Goal: Transaction & Acquisition: Book appointment/travel/reservation

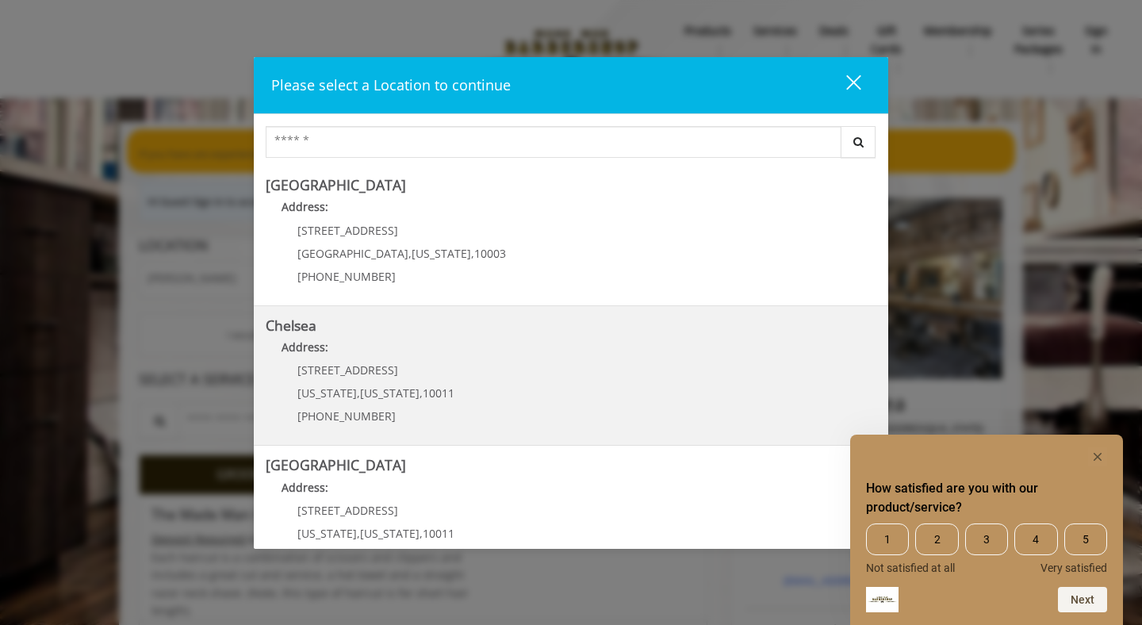
click at [315, 349] on b "Address:" at bounding box center [305, 346] width 47 height 15
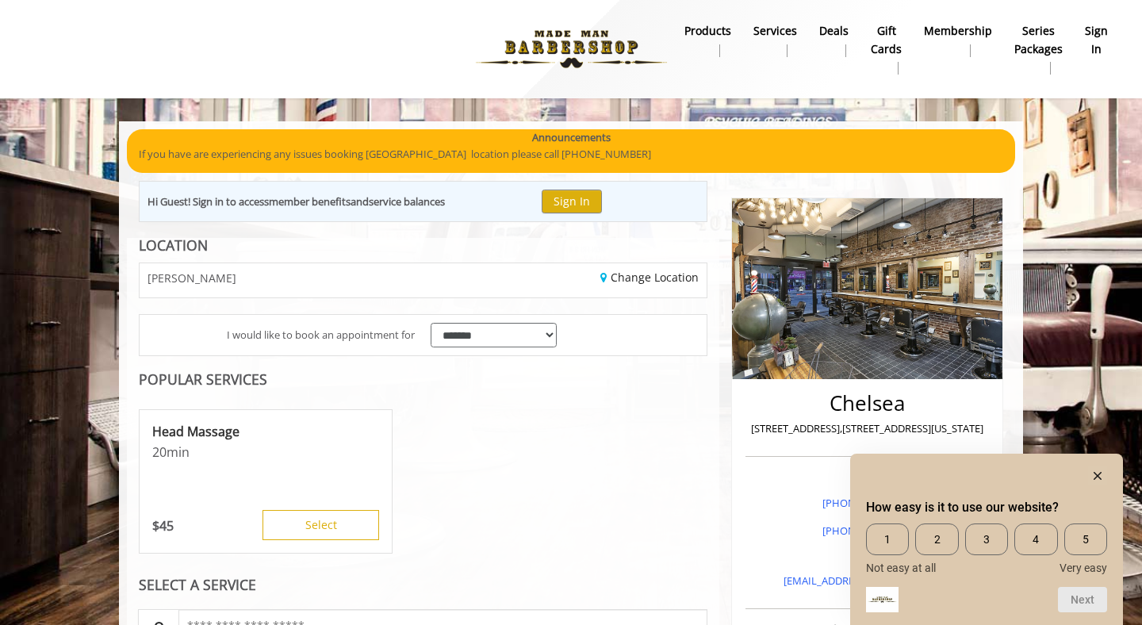
scroll to position [105, 0]
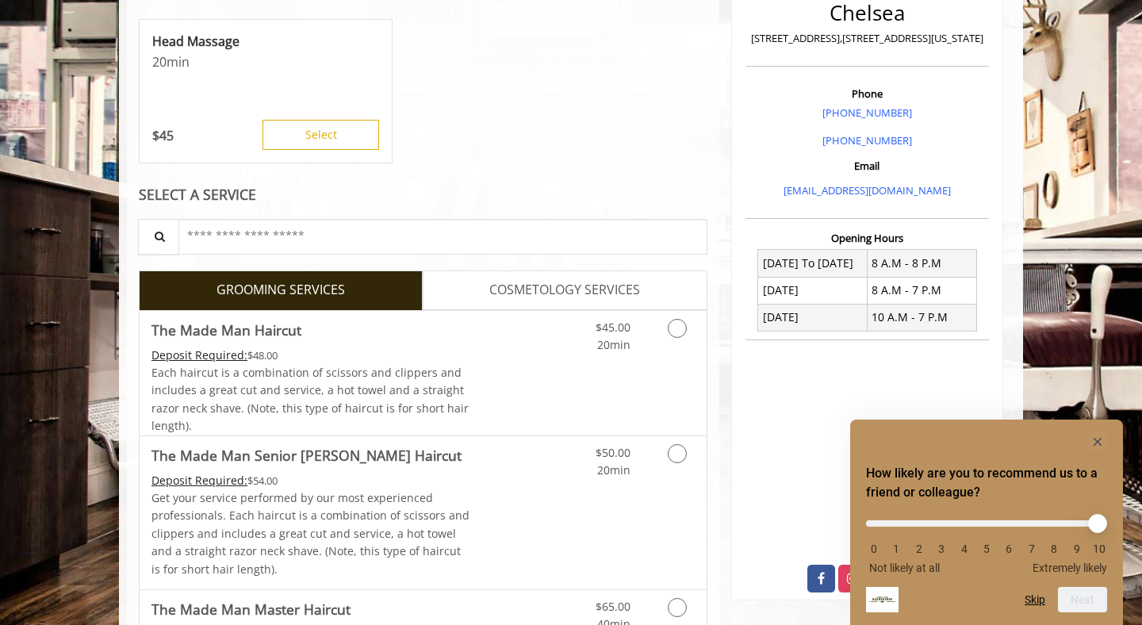
scroll to position [432, 0]
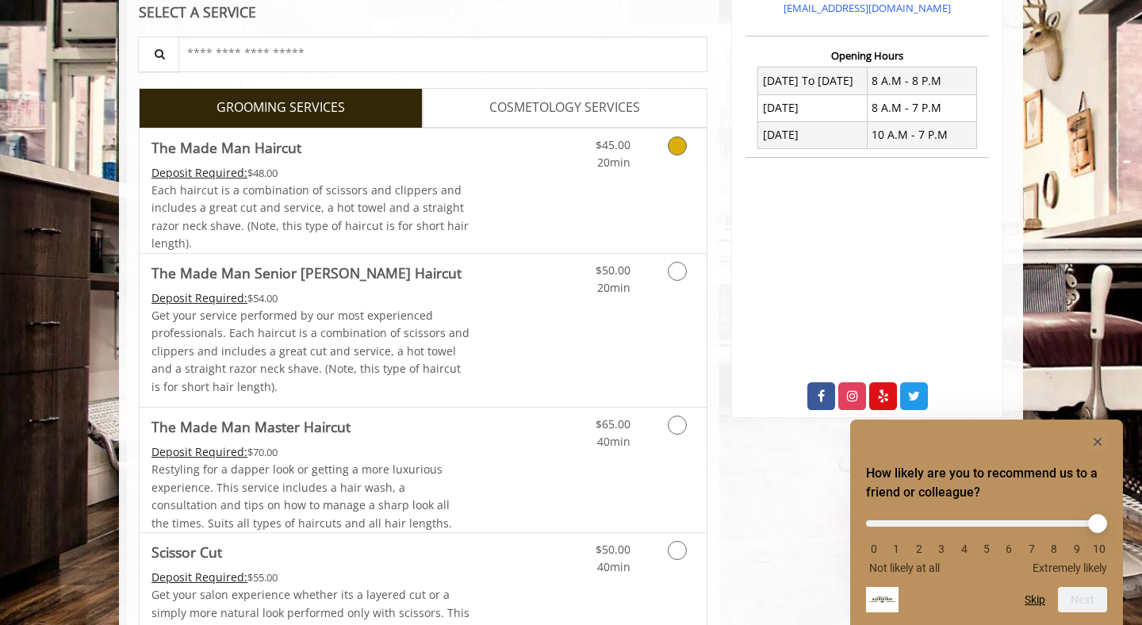
click at [650, 147] on div "Grooming services" at bounding box center [674, 150] width 64 height 44
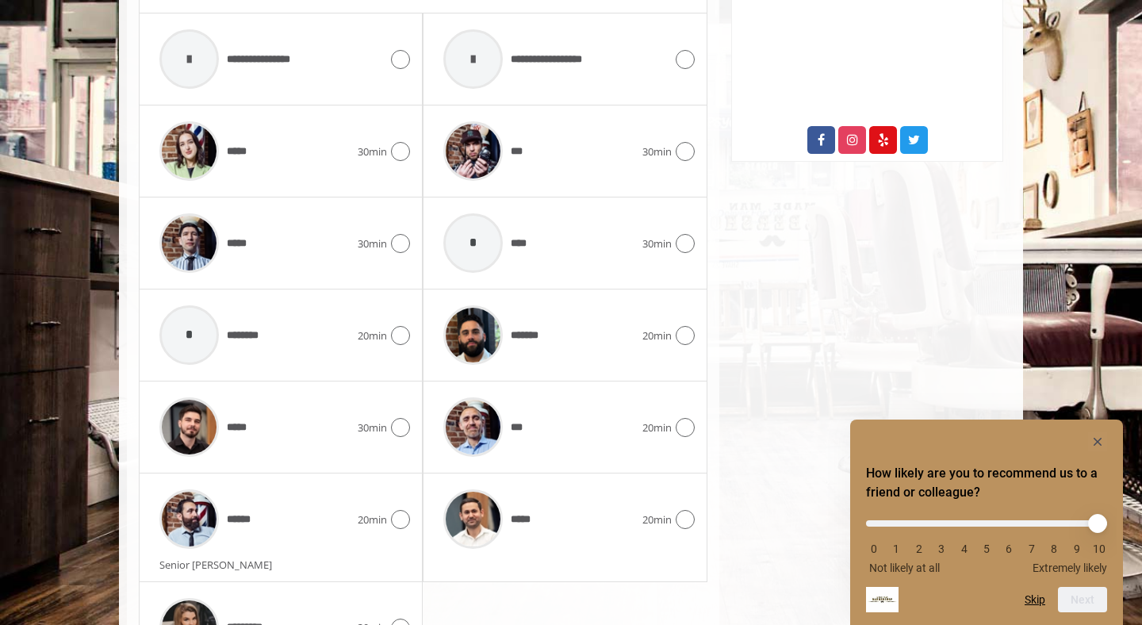
scroll to position [933, 0]
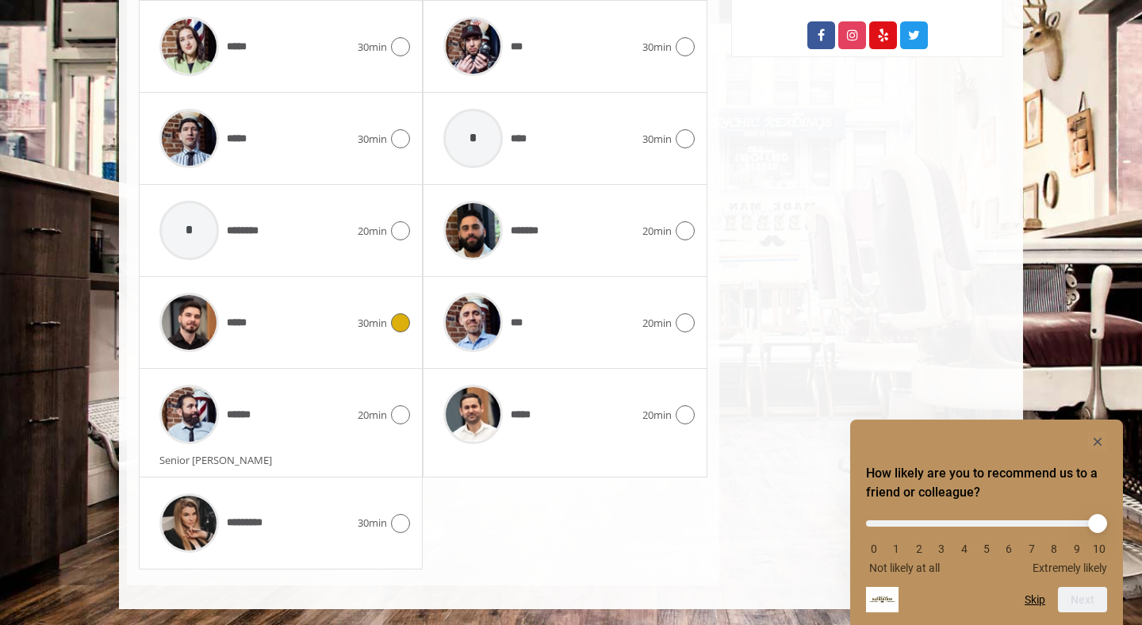
click at [308, 323] on div "*****" at bounding box center [254, 322] width 206 height 75
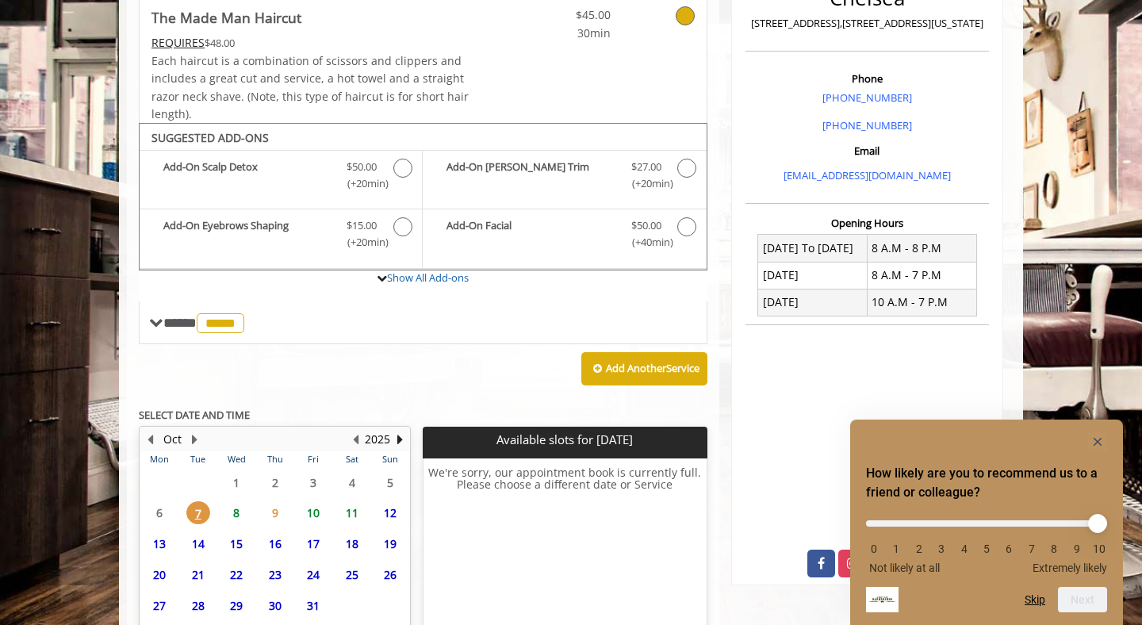
scroll to position [531, 0]
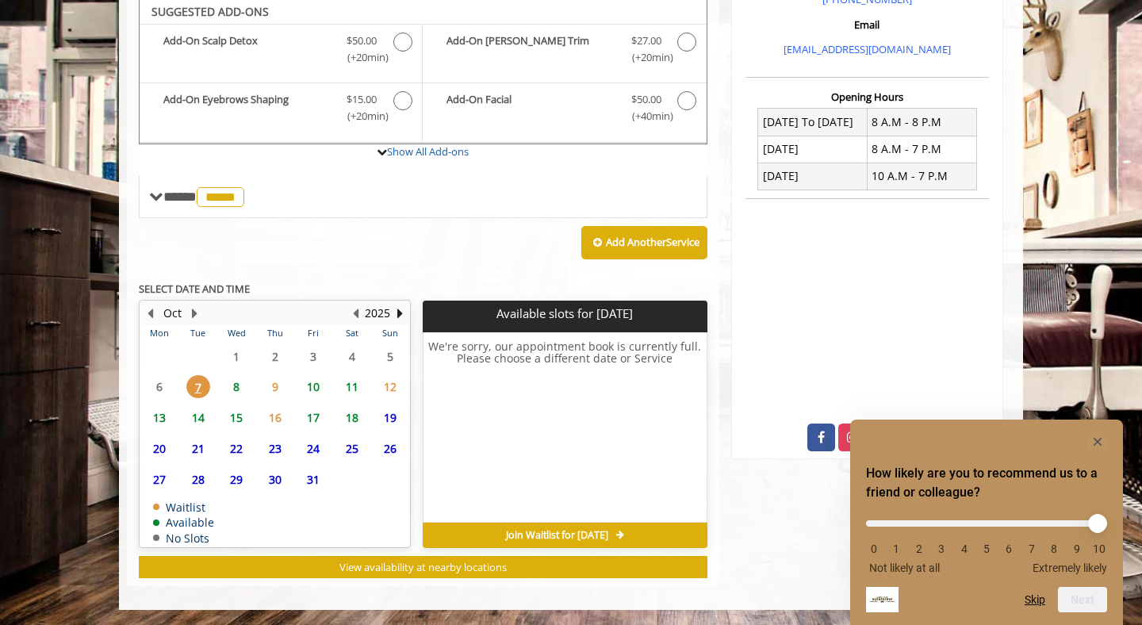
click at [352, 388] on span "11" at bounding box center [352, 386] width 24 height 23
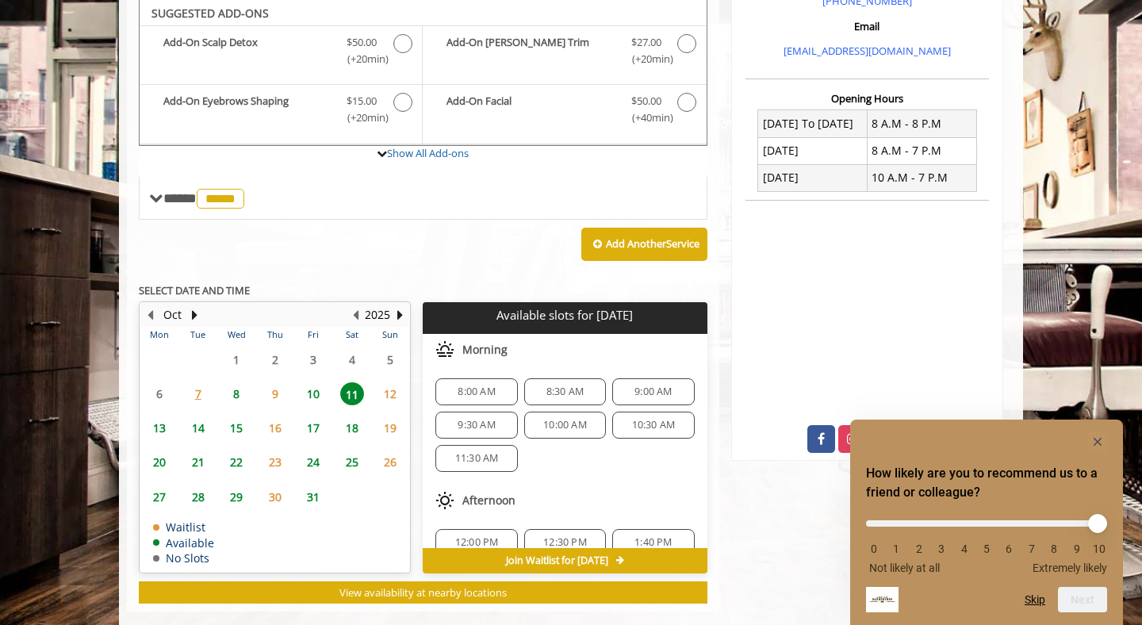
scroll to position [529, 0]
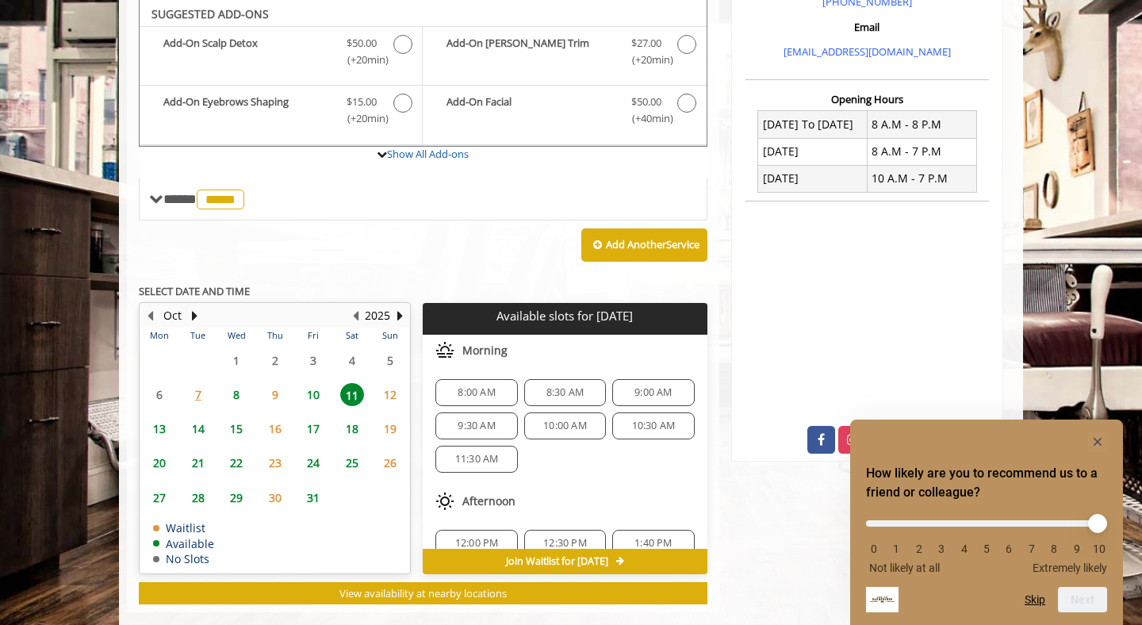
click at [504, 458] on span "11:30 AM" at bounding box center [476, 459] width 67 height 13
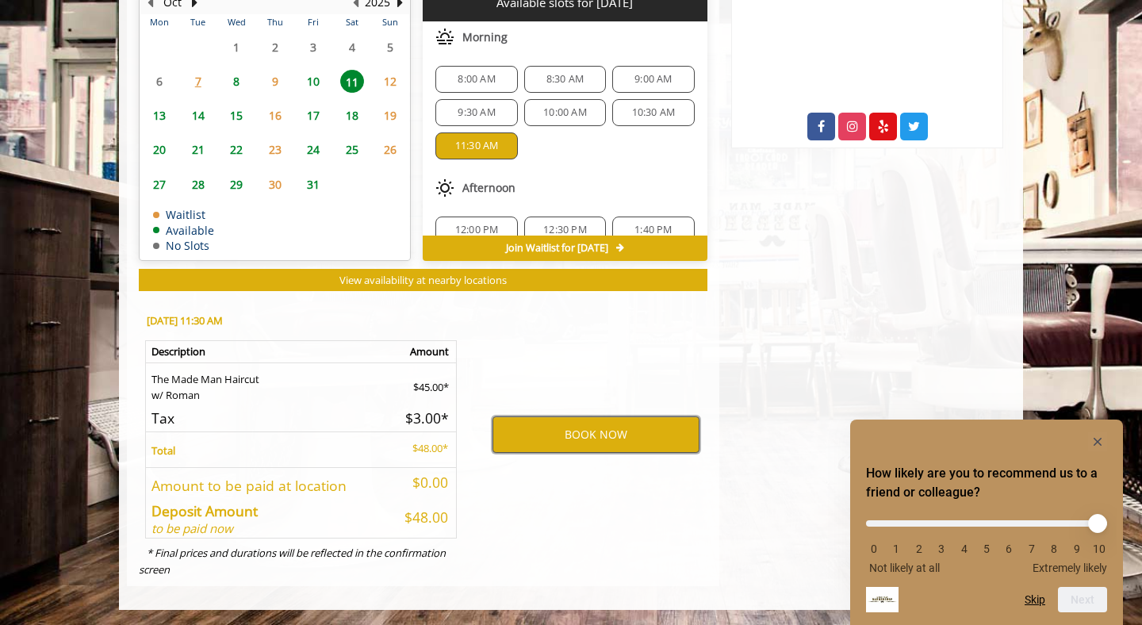
click at [581, 434] on button "BOOK NOW" at bounding box center [595, 434] width 207 height 36
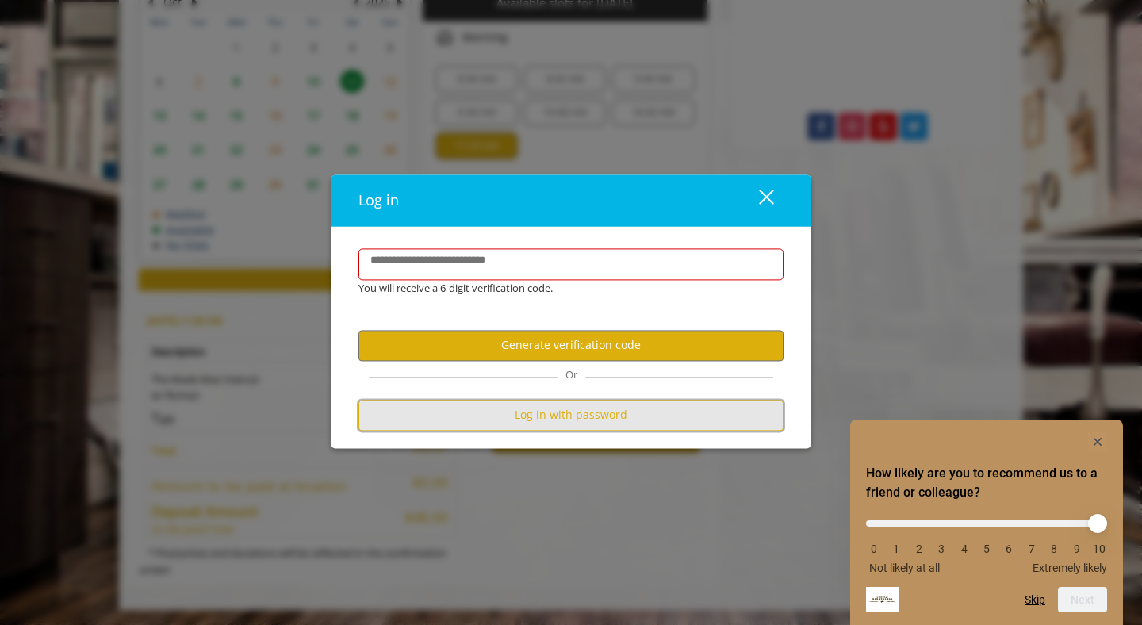
click at [592, 420] on button "Log in with password" at bounding box center [570, 415] width 425 height 31
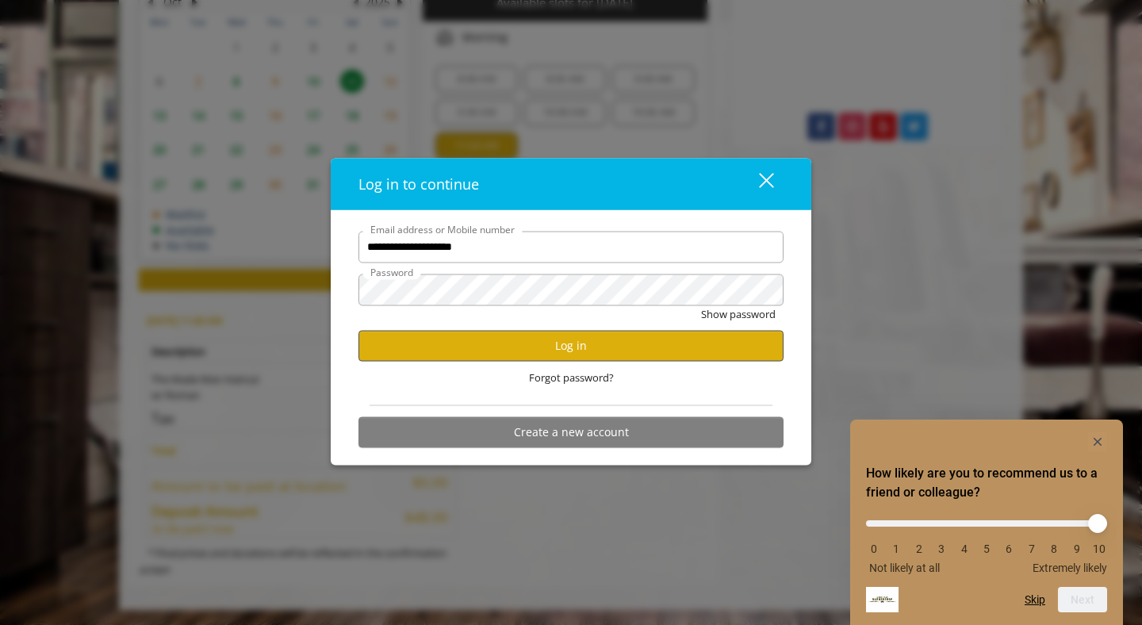
type input "**********"
click at [566, 343] on button "Log in" at bounding box center [570, 345] width 425 height 31
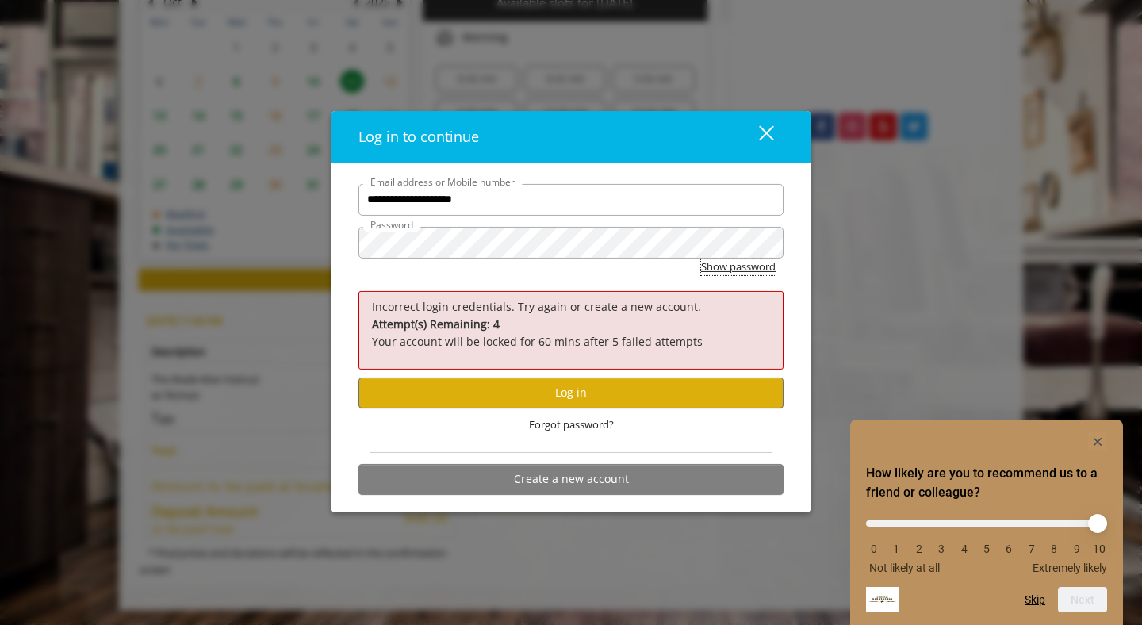
click at [735, 274] on button "Show password" at bounding box center [738, 267] width 75 height 17
click at [606, 390] on button "Log in" at bounding box center [570, 392] width 425 height 31
click at [764, 130] on div "close dialog" at bounding box center [766, 133] width 15 height 15
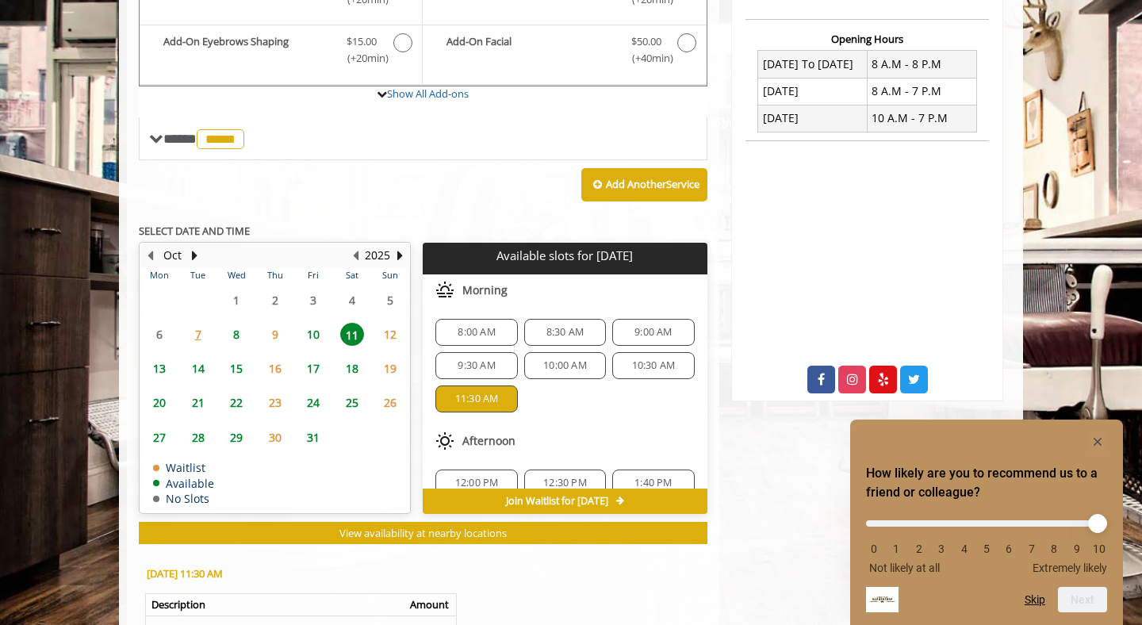
scroll to position [789, 0]
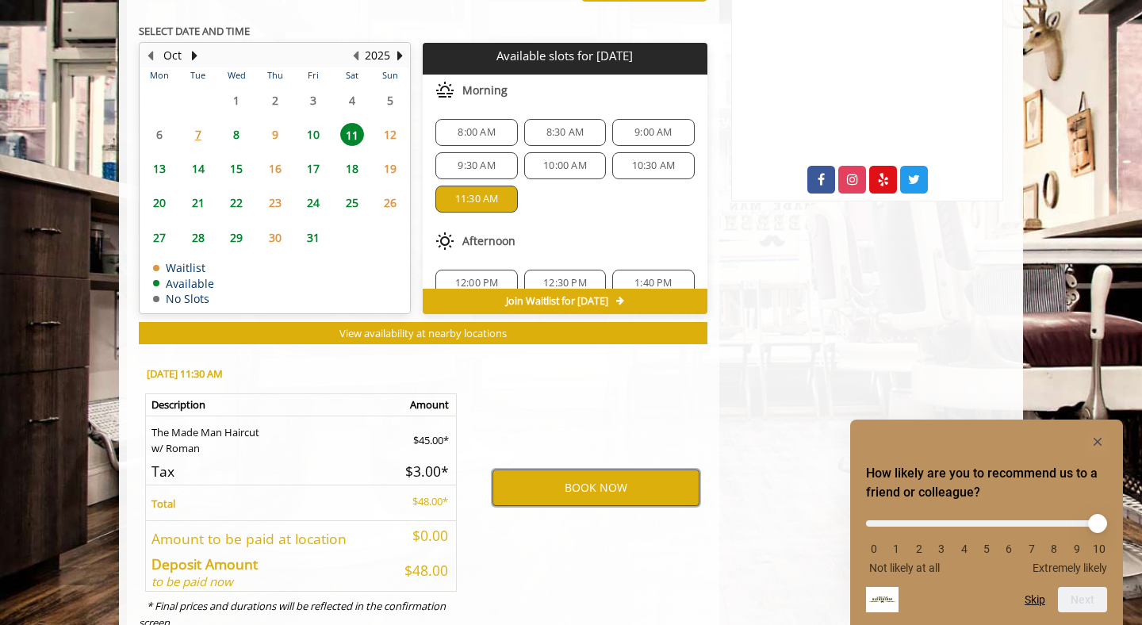
click at [589, 478] on button "BOOK NOW" at bounding box center [595, 487] width 207 height 36
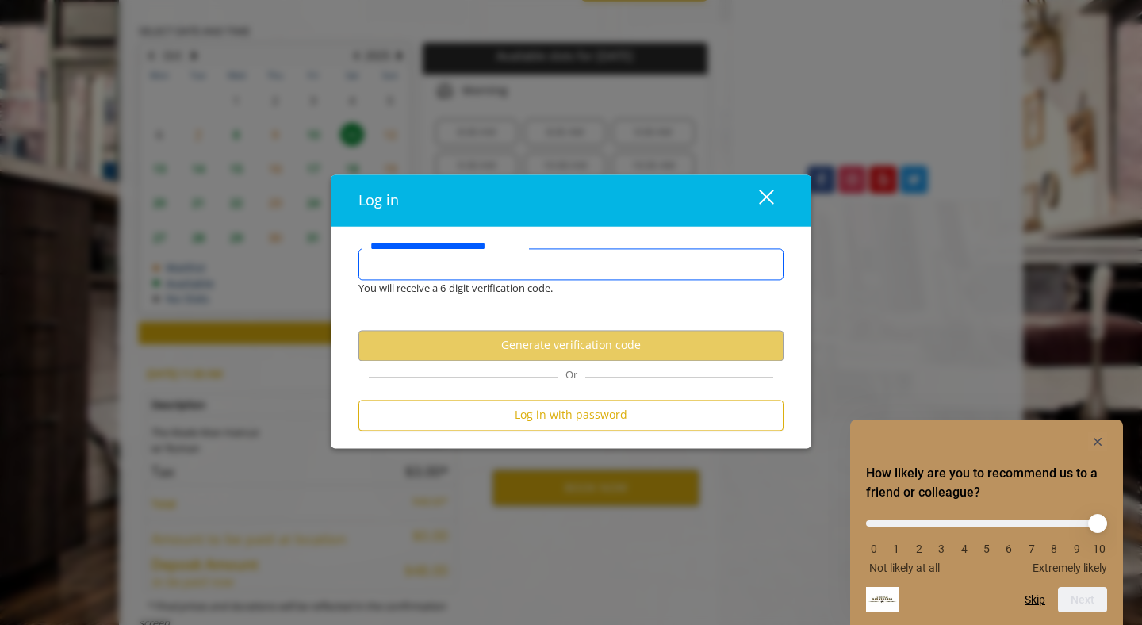
click at [535, 266] on input "**********" at bounding box center [570, 264] width 425 height 32
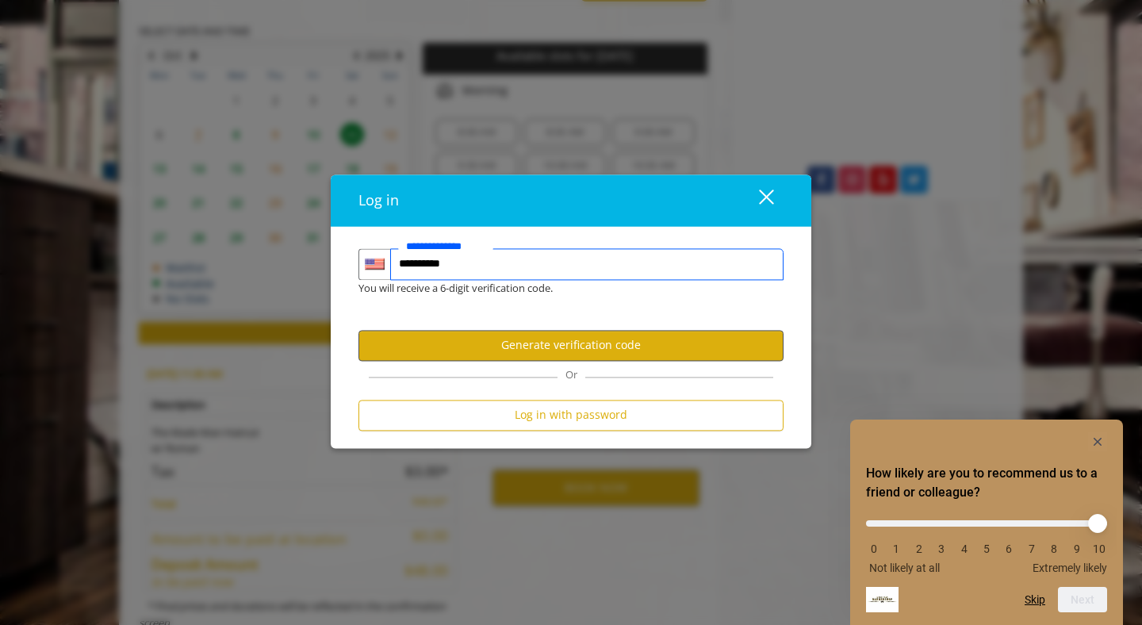
type input "**********"
click at [638, 344] on button "Generate verification code" at bounding box center [570, 345] width 425 height 31
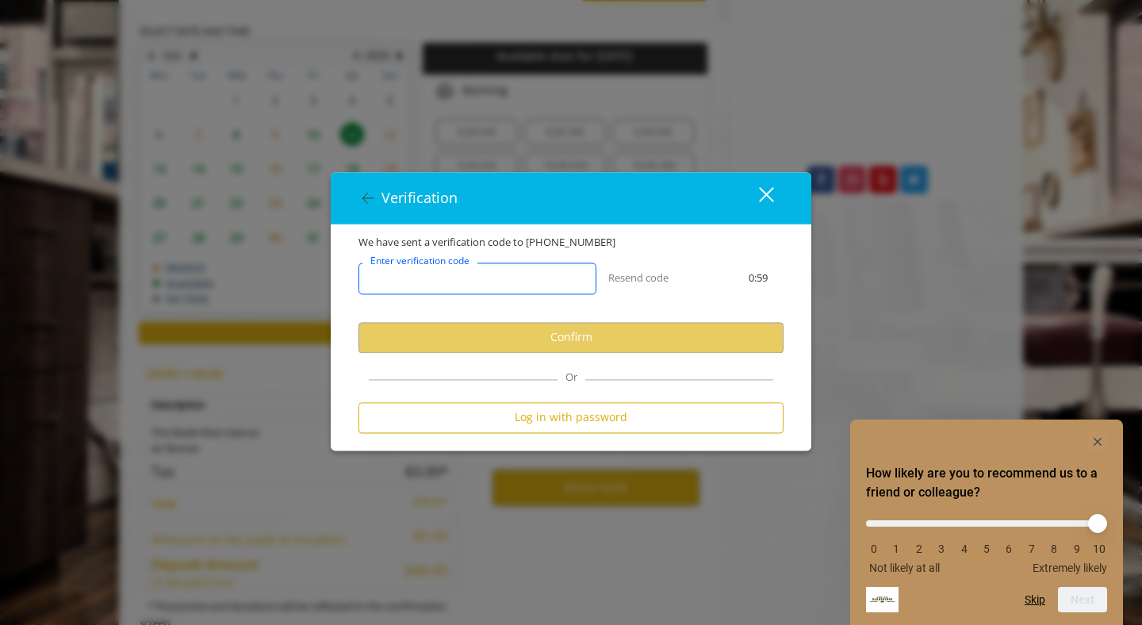
click at [551, 288] on input "Enter verification code" at bounding box center [477, 279] width 238 height 32
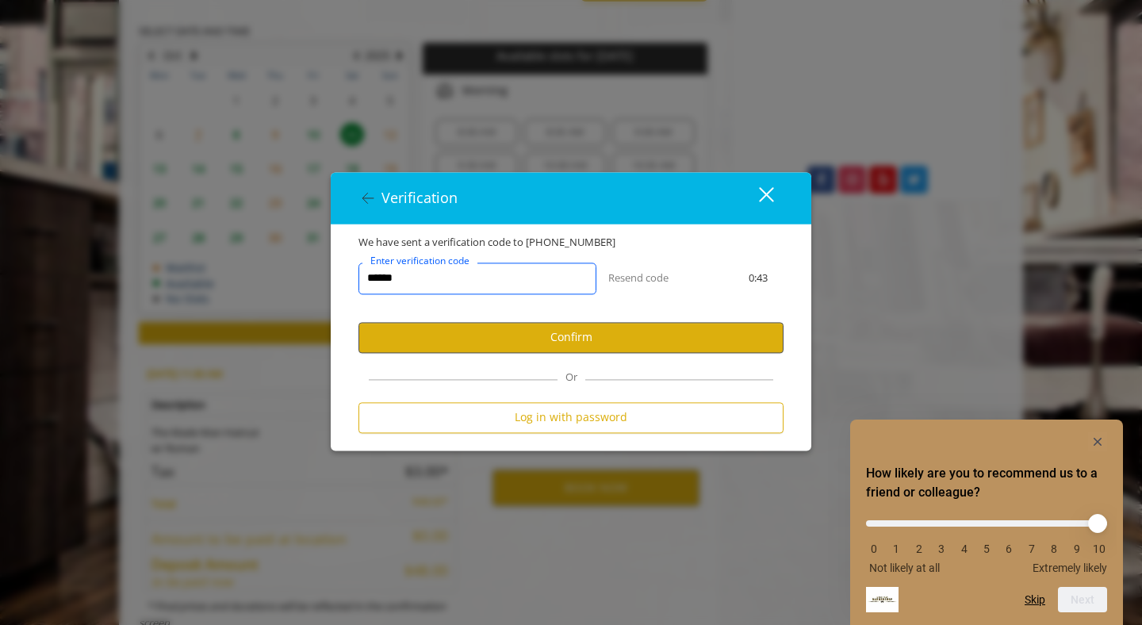
type input "******"
click at [665, 331] on button "Confirm" at bounding box center [570, 337] width 425 height 31
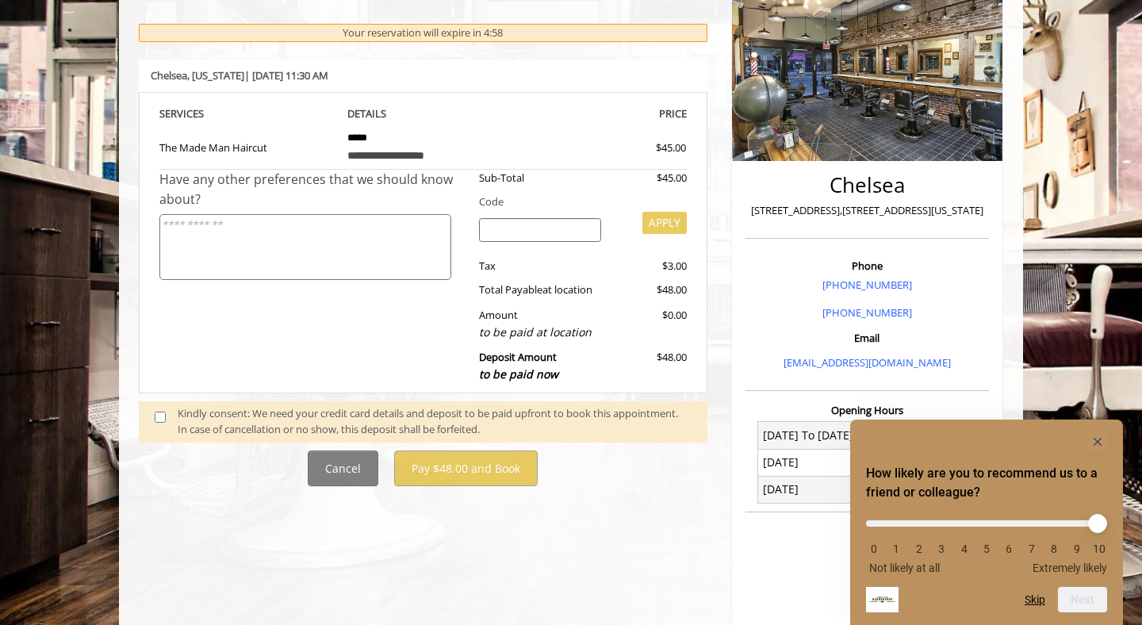
scroll to position [351, 0]
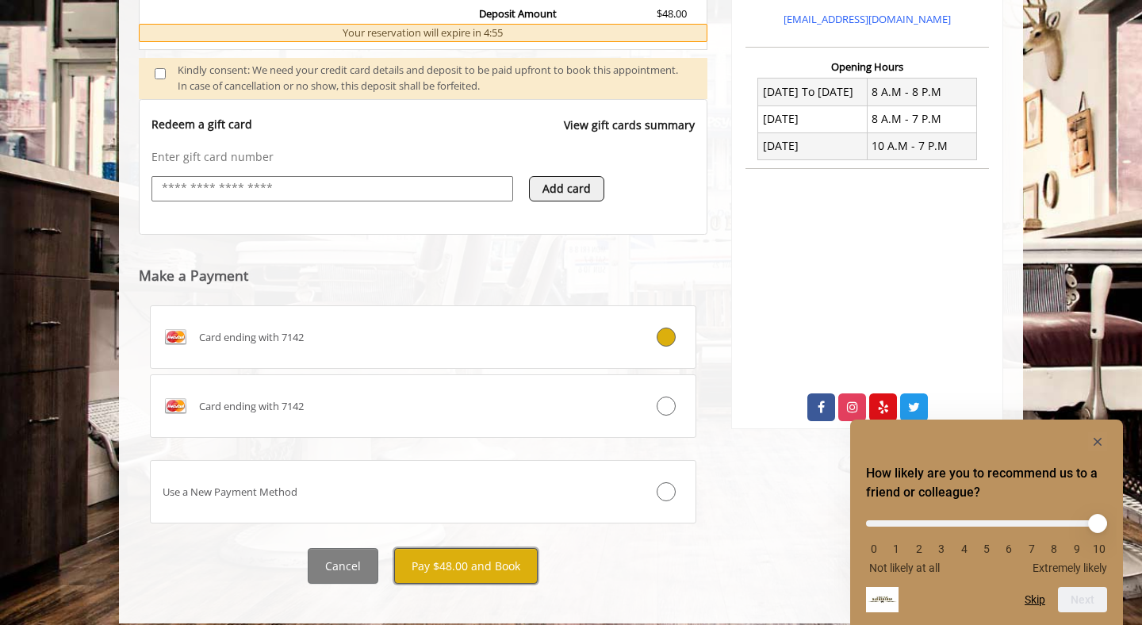
click at [507, 548] on button "Pay $48.00 and Book" at bounding box center [466, 566] width 144 height 36
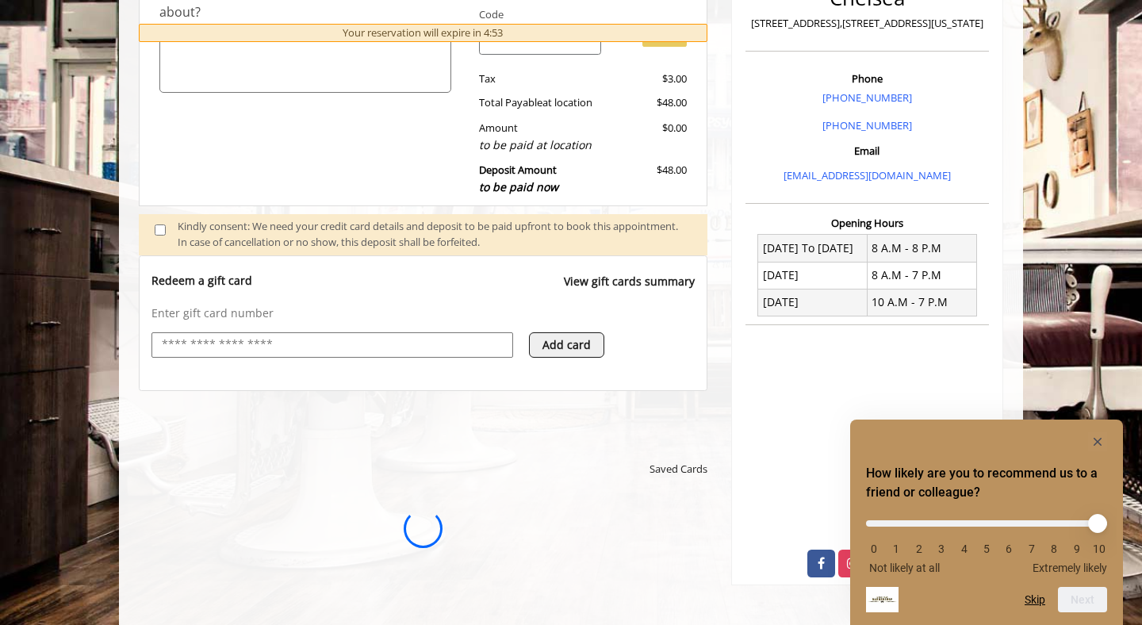
scroll to position [0, 0]
